Goal: Find specific fact: Find contact information

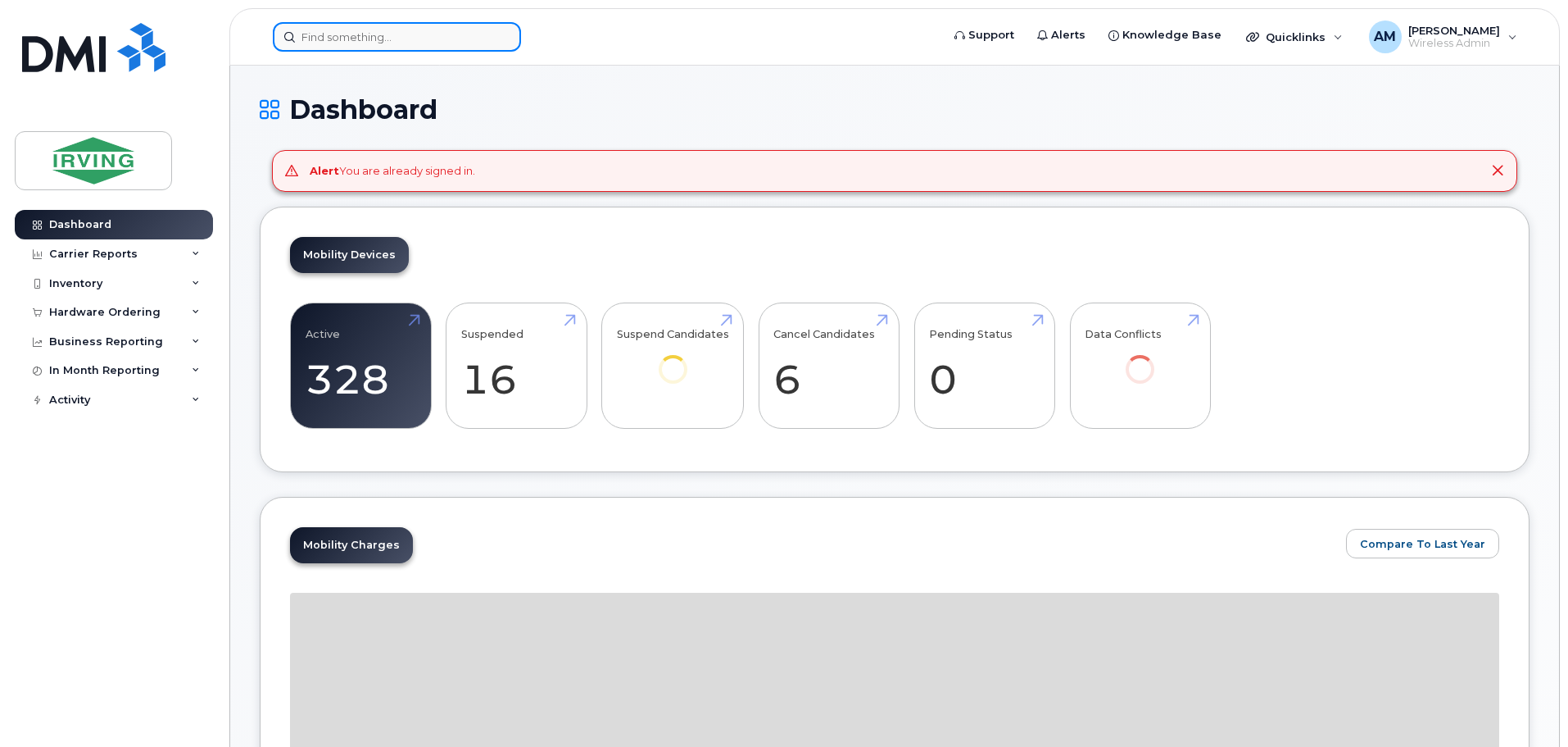
click at [352, 38] on input at bounding box center [397, 37] width 248 height 30
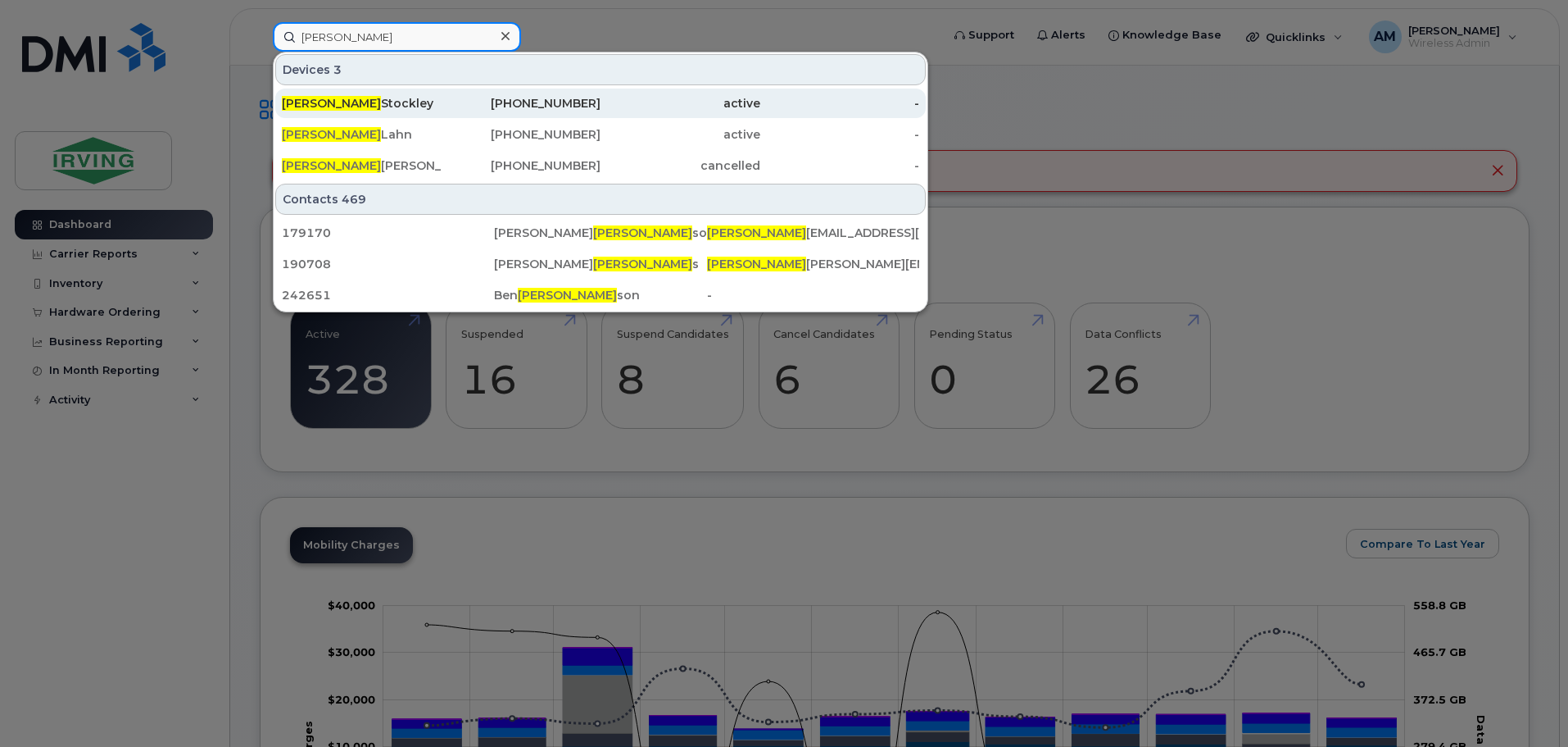
type input "stephen"
click at [333, 102] on div "Stephen Stockley" at bounding box center [361, 103] width 160 height 17
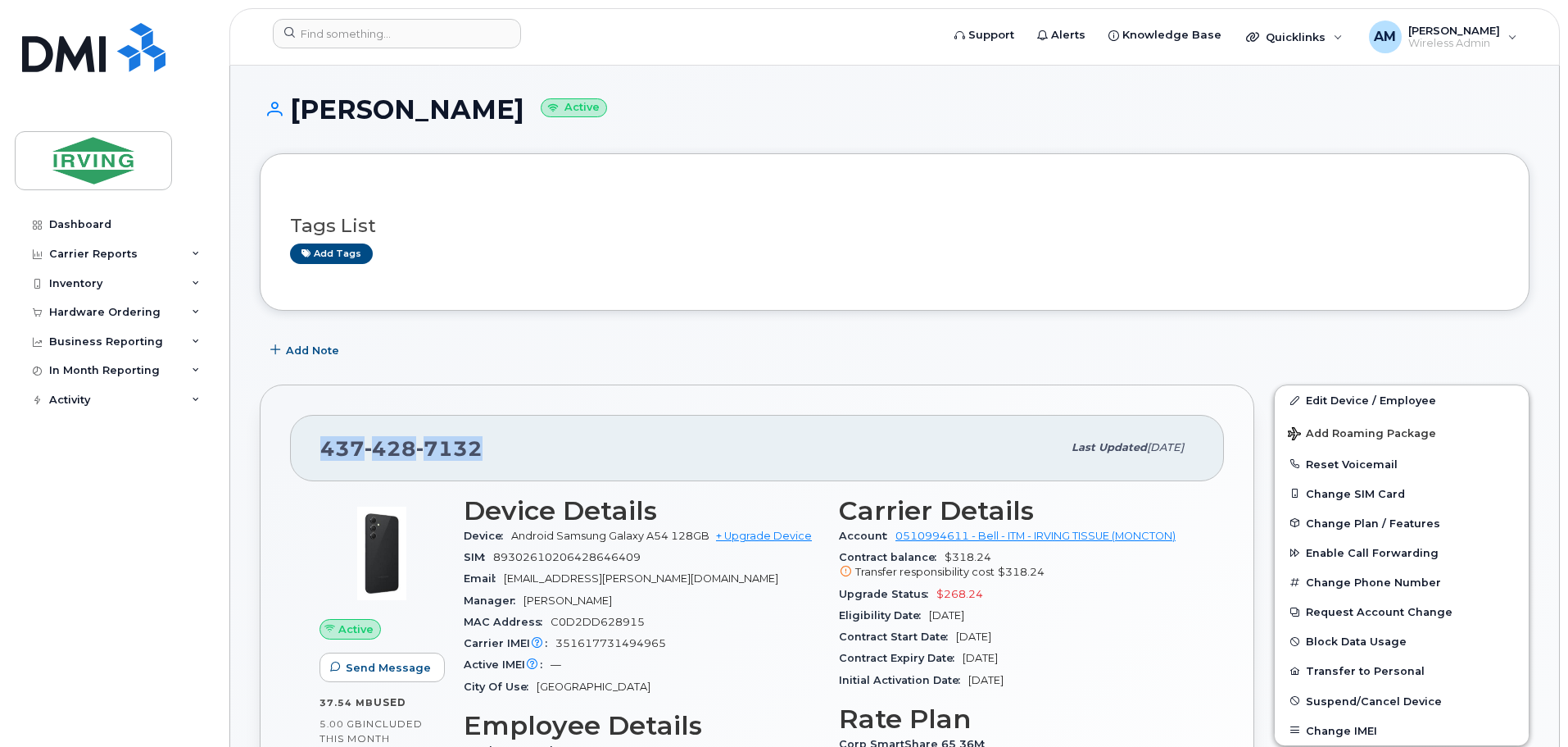
drag, startPoint x: 470, startPoint y: 450, endPoint x: 319, endPoint y: 456, distance: 151.1
click at [319, 456] on div "[PHONE_NUMBER] Last updated [DATE]" at bounding box center [757, 447] width 934 height 66
